Goal: Task Accomplishment & Management: Complete application form

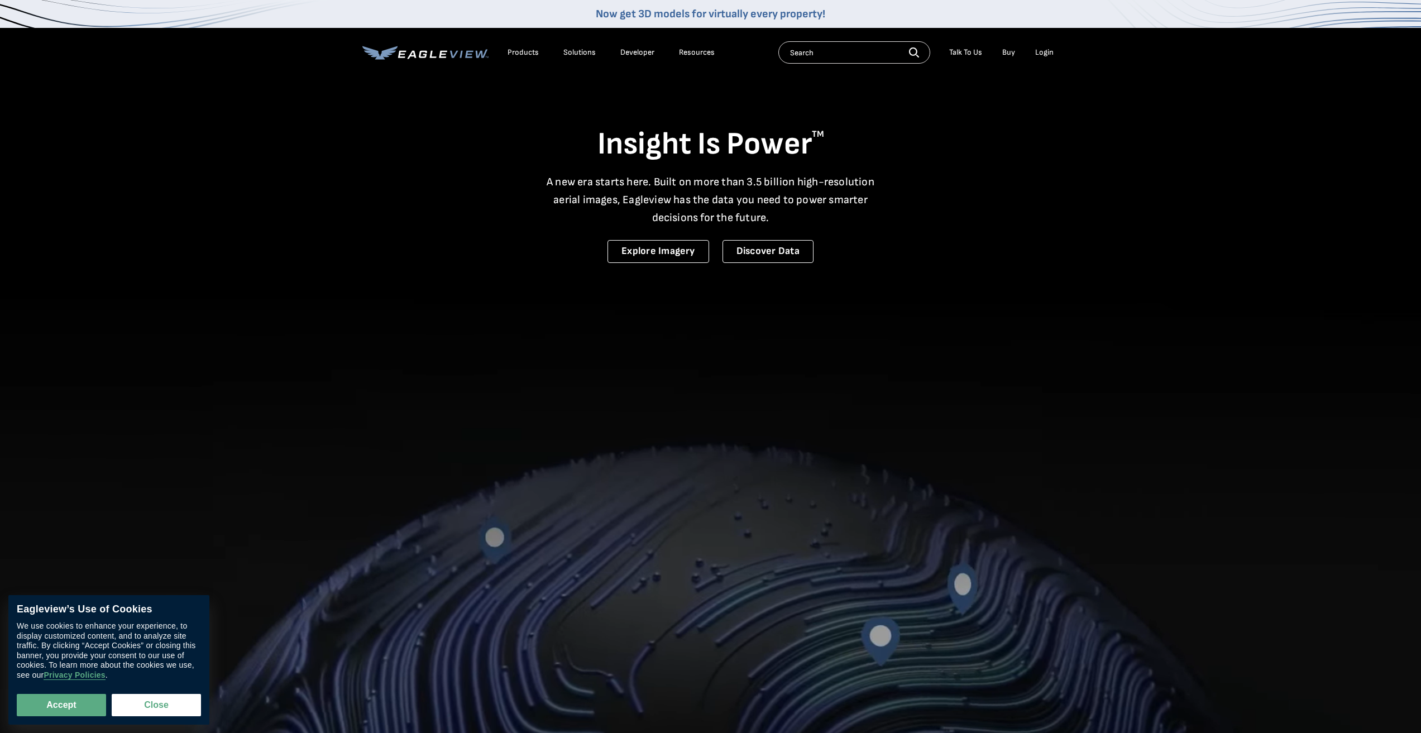
click at [1051, 49] on div "Login" at bounding box center [1044, 52] width 18 height 10
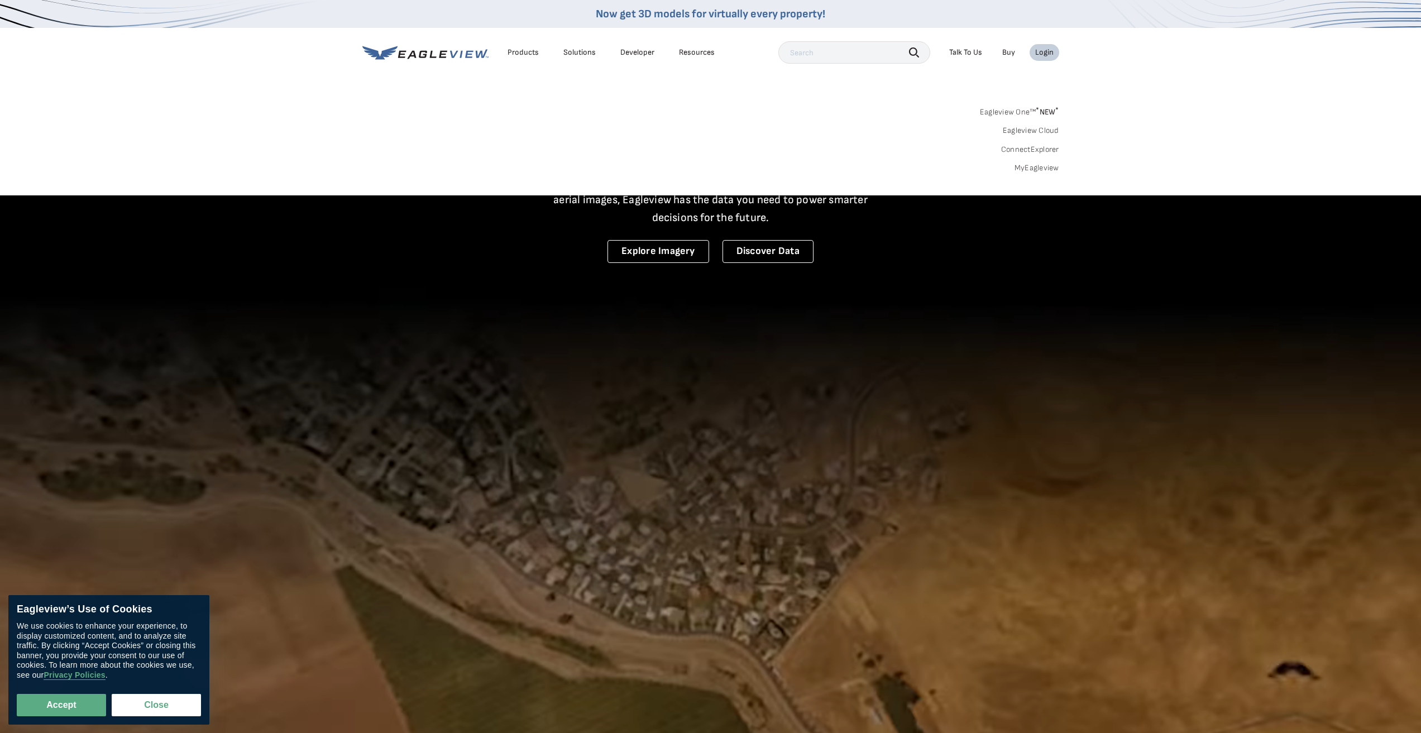
click at [1043, 170] on link "MyEagleview" at bounding box center [1036, 168] width 45 height 10
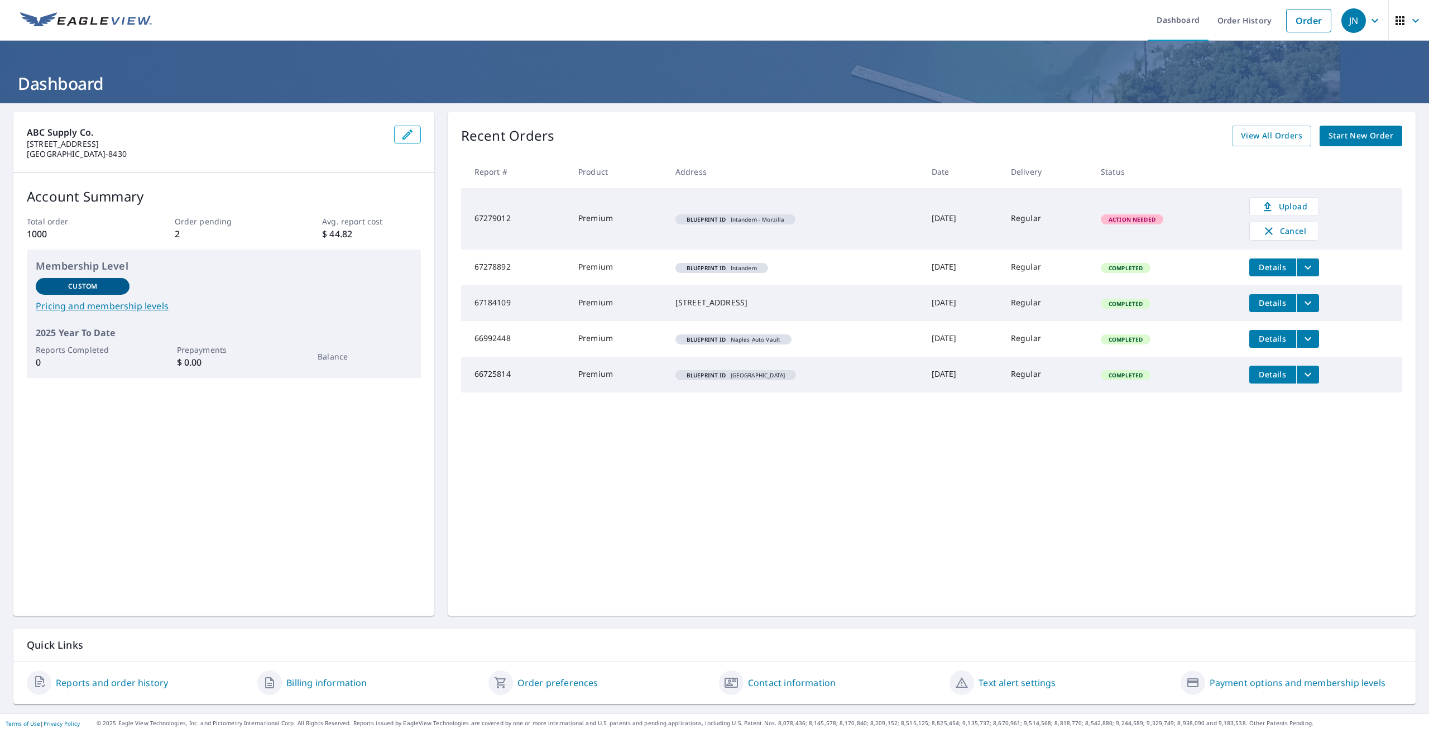
click at [1363, 131] on span "Start New Order" at bounding box center [1361, 136] width 65 height 14
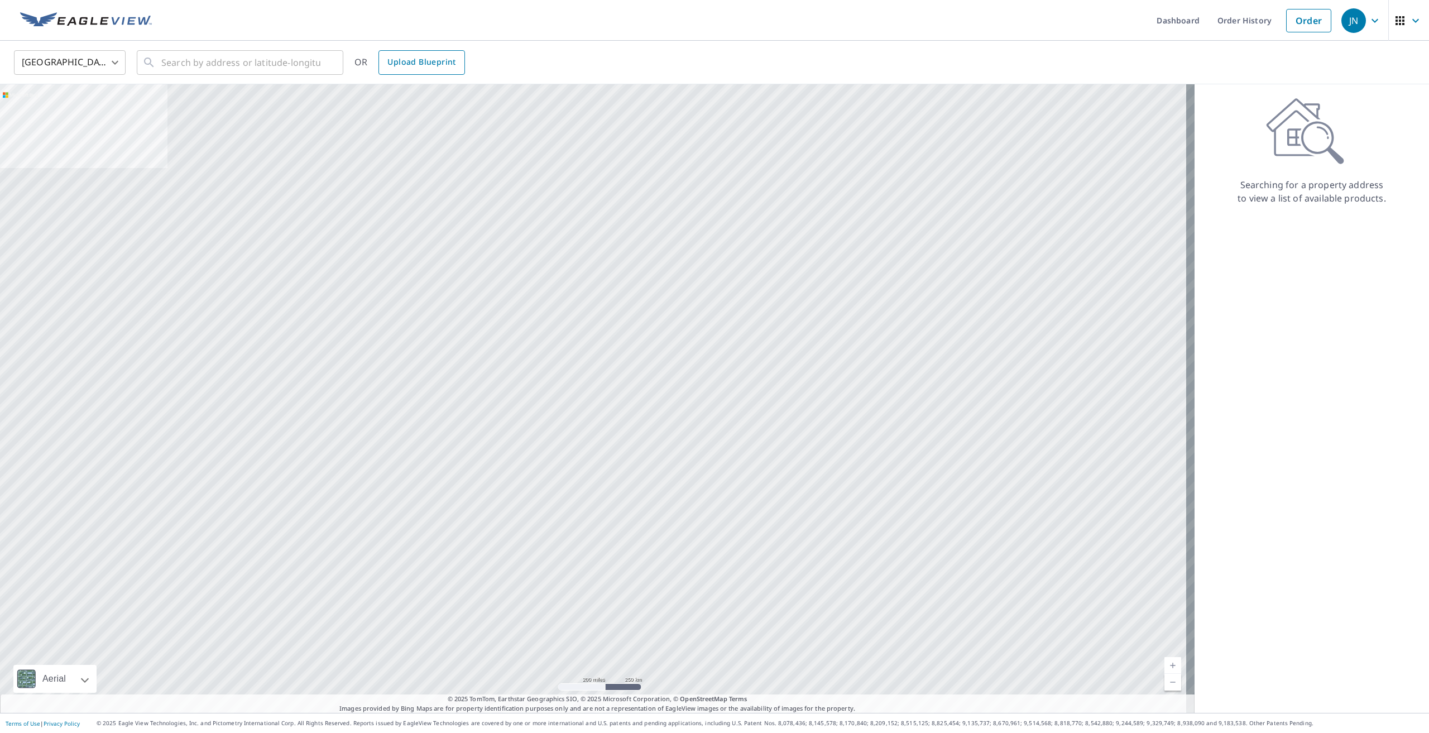
click at [406, 60] on span "Upload Blueprint" at bounding box center [421, 62] width 68 height 14
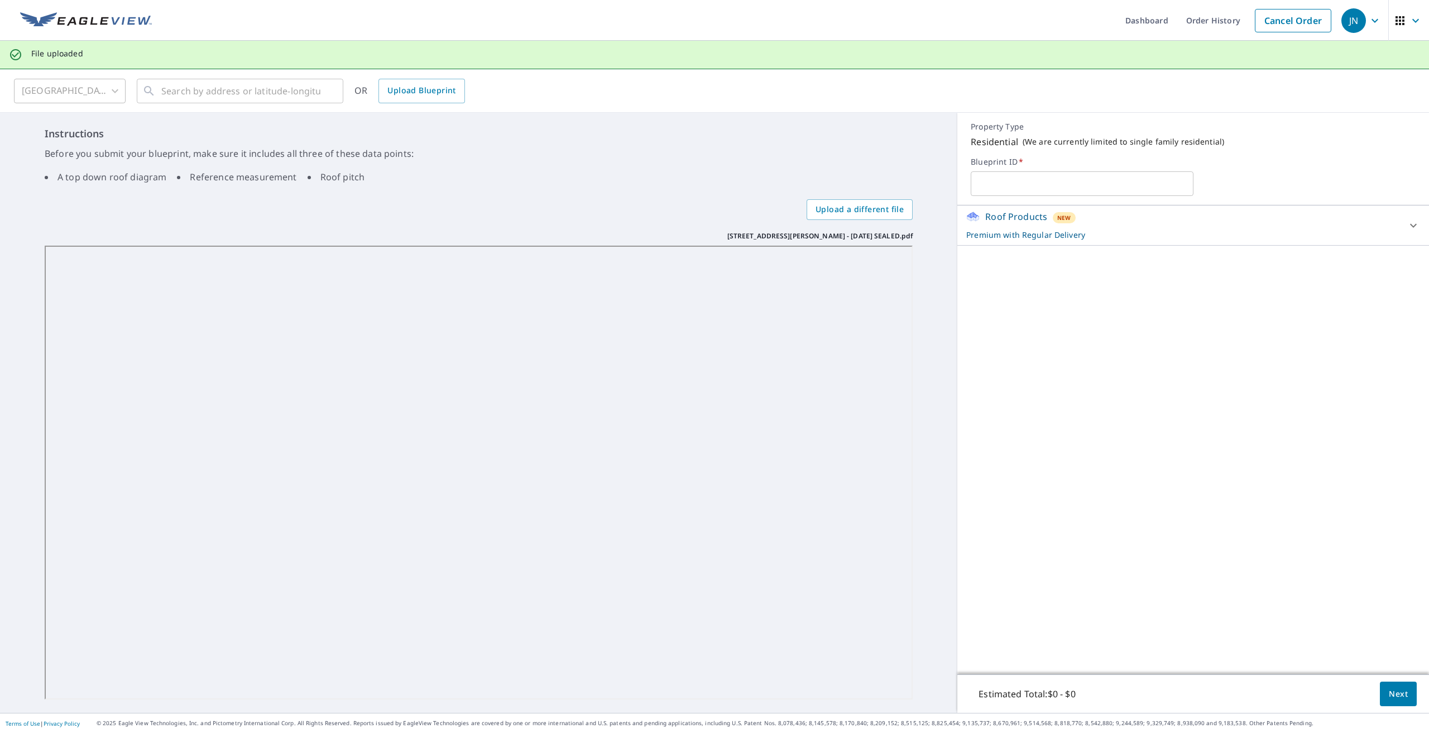
click at [1020, 185] on input "text" at bounding box center [1082, 183] width 222 height 31
type input "David/Kanter Residence"
click at [1403, 692] on button "Next" at bounding box center [1398, 694] width 37 height 25
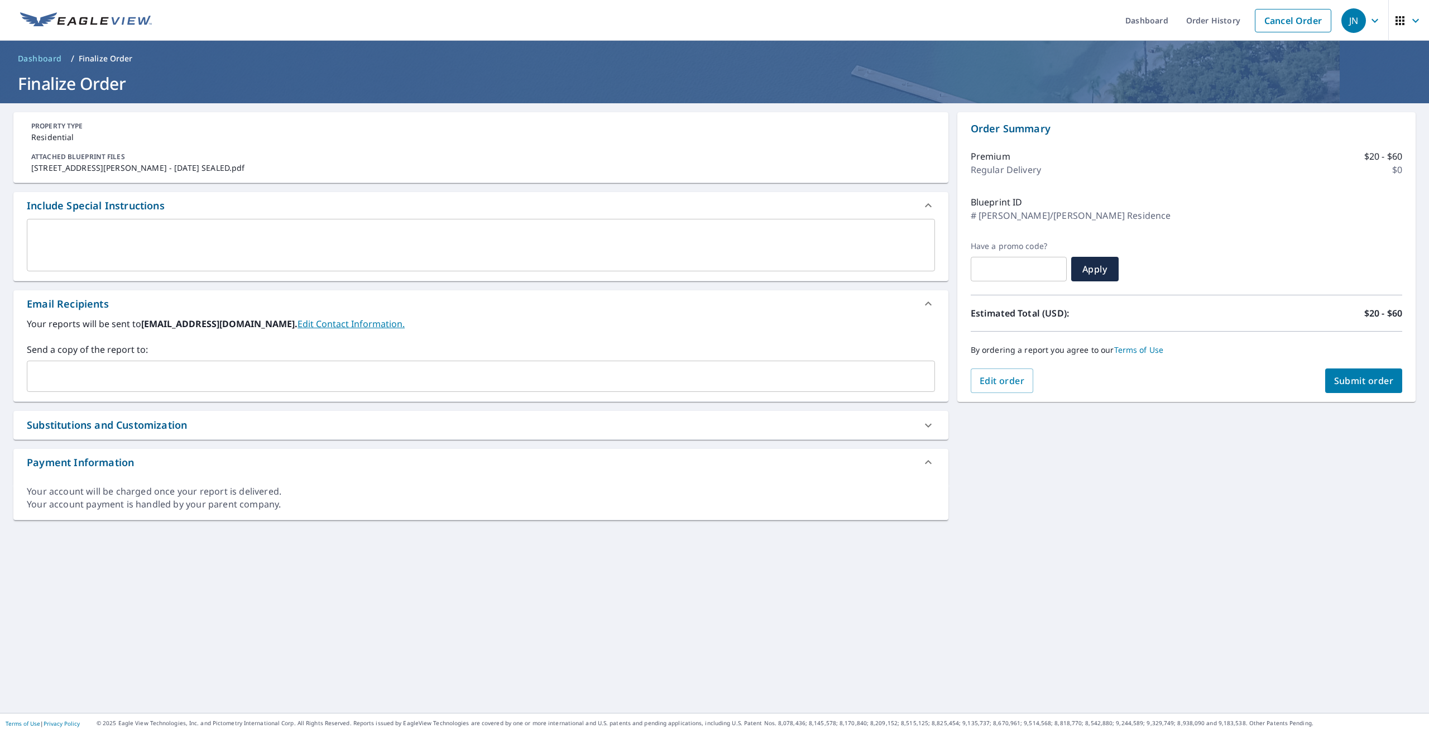
click at [117, 374] on input "text" at bounding box center [472, 376] width 881 height 21
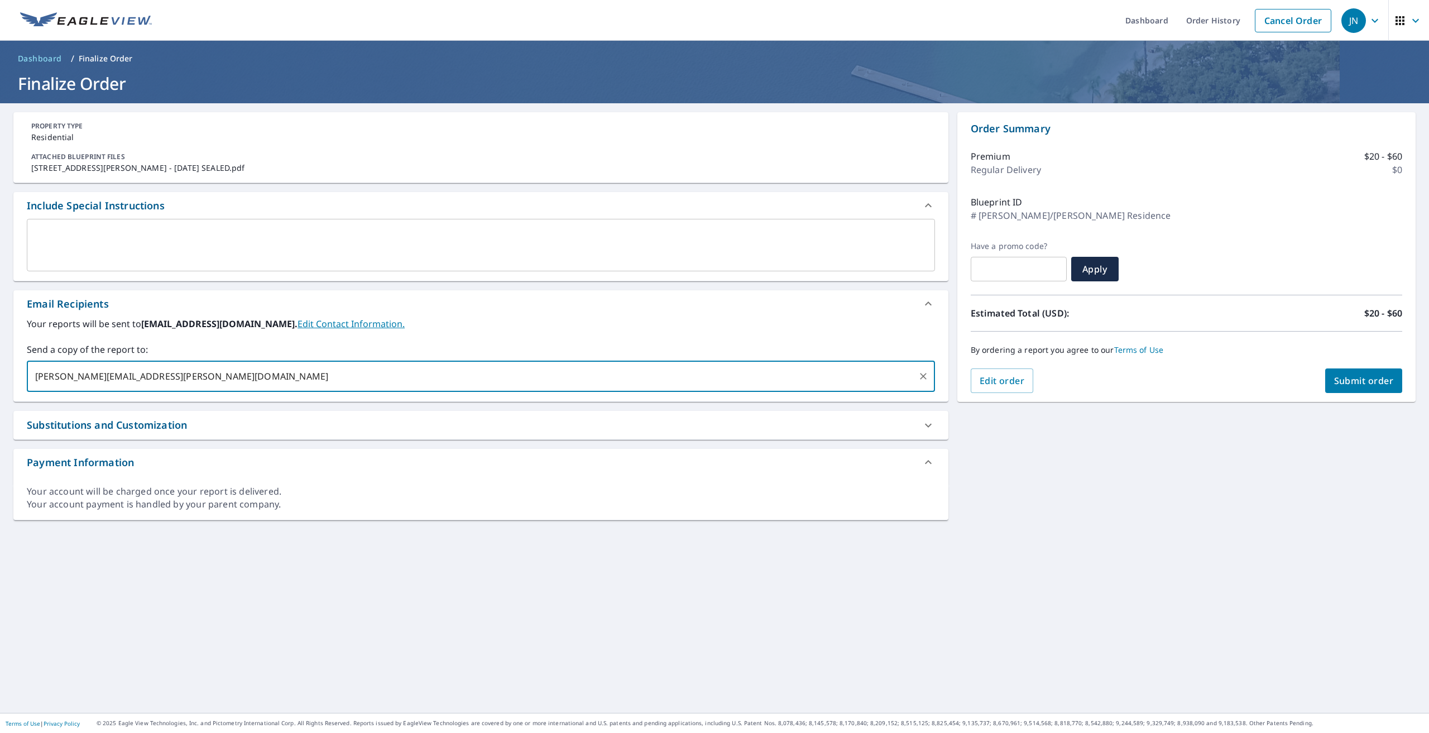
type input "patrick.kolk@abcsupply.com"
click at [1386, 381] on button "Submit order" at bounding box center [1364, 380] width 78 height 25
